Goal: Ask a question

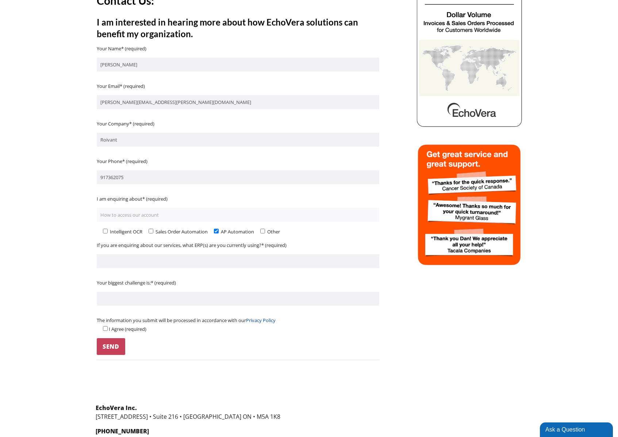
click at [176, 218] on input "How to access our account" at bounding box center [238, 215] width 283 height 14
click at [142, 217] on input "How to access our account" at bounding box center [238, 215] width 283 height 14
type input "How to access our caretaker account"
click at [216, 233] on input"] "Contact form" at bounding box center [216, 231] width 5 height 5
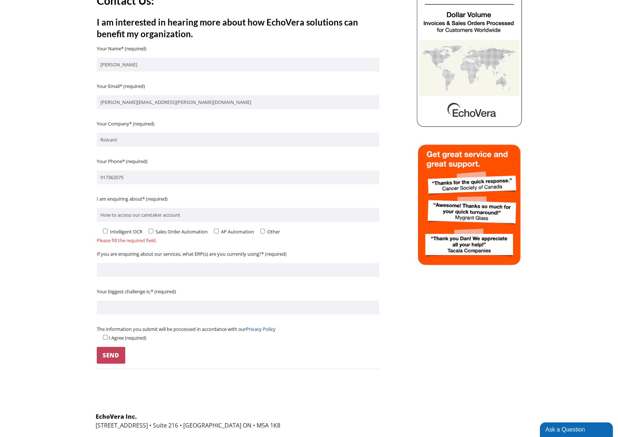
click at [218, 231] on input"] "Contact form" at bounding box center [216, 231] width 5 height 5
checkbox input"] "true"
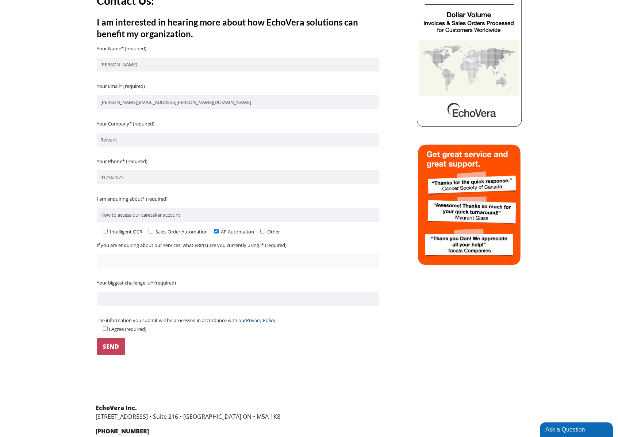
click at [163, 258] on input "Contact form" at bounding box center [238, 261] width 283 height 14
type input "c"
click at [151, 214] on input "How to access our caretaker account" at bounding box center [238, 215] width 283 height 14
type input "How to access our archived account"
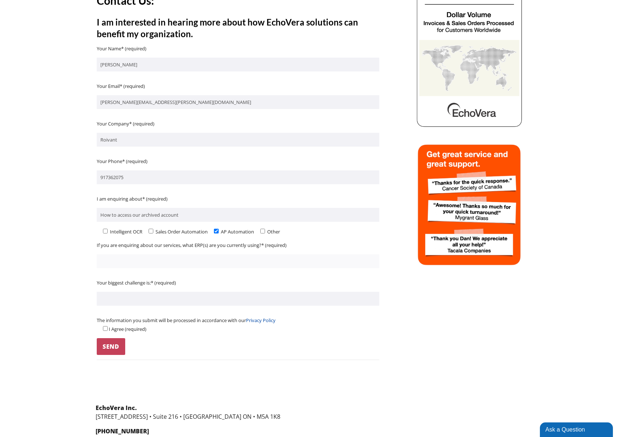
click at [151, 258] on input "Contact form" at bounding box center [238, 261] width 283 height 14
type input "archived account"
click at [154, 299] on input "Contact form" at bounding box center [238, 299] width 283 height 14
type input "n/a"
click at [105, 331] on input "Contact form" at bounding box center [105, 328] width 5 height 5
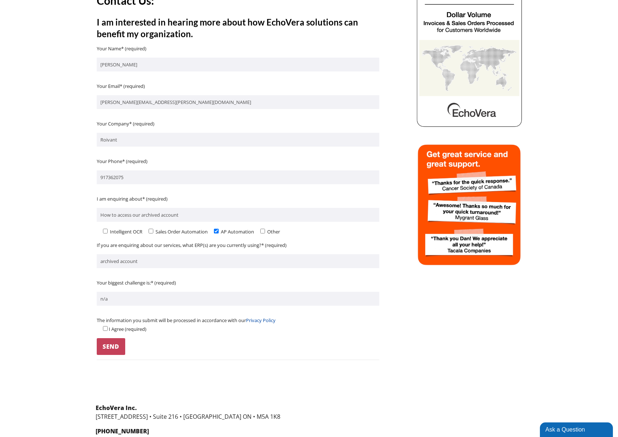
checkbox input "true"
click at [112, 342] on input "Send" at bounding box center [111, 346] width 28 height 17
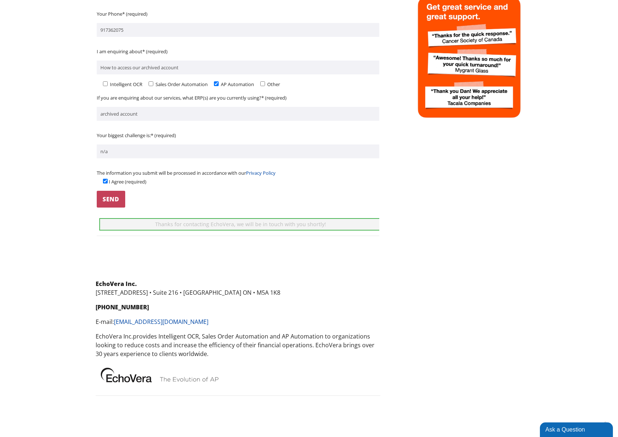
scroll to position [326, 0]
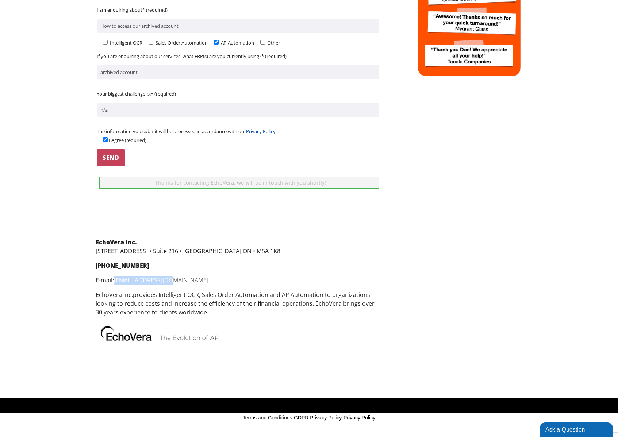
drag, startPoint x: 182, startPoint y: 280, endPoint x: 115, endPoint y: 279, distance: 66.8
click at [115, 279] on p "E-mail: [EMAIL_ADDRESS][DOMAIN_NAME]" at bounding box center [238, 280] width 285 height 9
copy link "[EMAIL_ADDRESS][DOMAIN_NAME]"
